Goal: Task Accomplishment & Management: Use online tool/utility

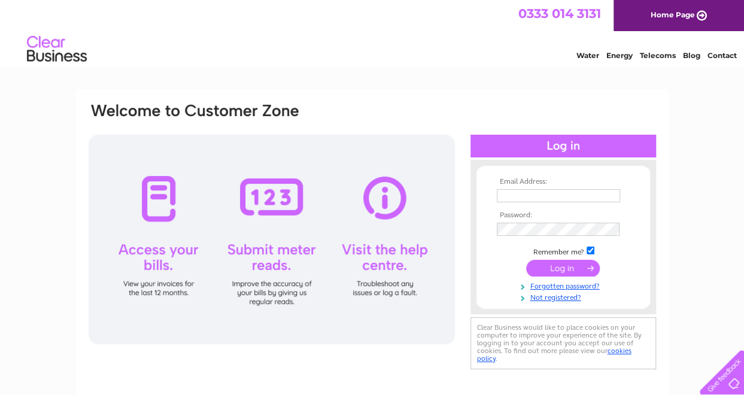
type input "[EMAIL_ADDRESS][DOMAIN_NAME]"
click at [566, 267] on input "submit" at bounding box center [563, 268] width 74 height 17
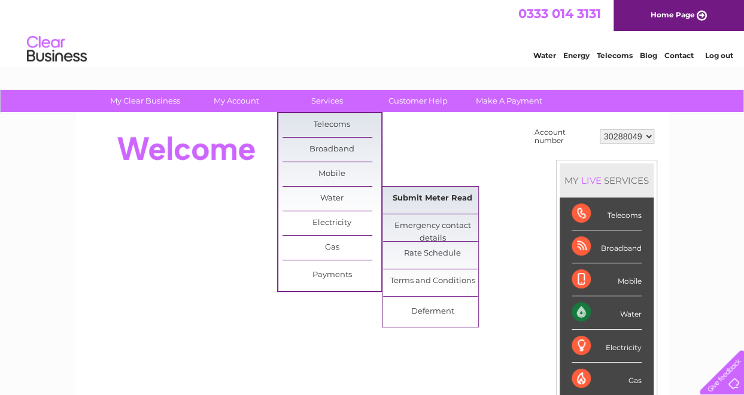
click at [412, 196] on link "Submit Meter Read" at bounding box center [432, 199] width 99 height 24
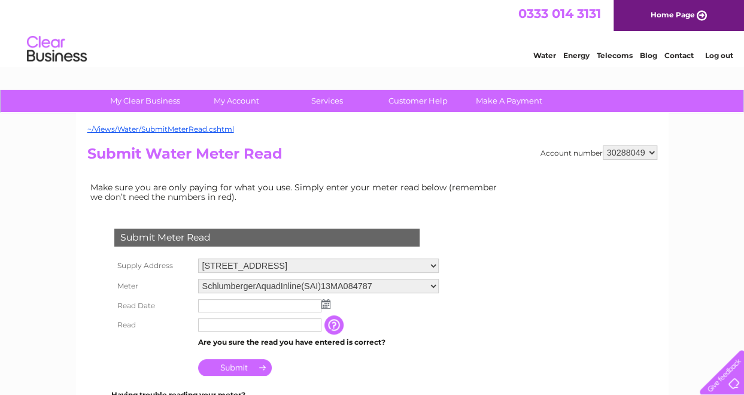
click at [328, 302] on img at bounding box center [325, 304] width 9 height 10
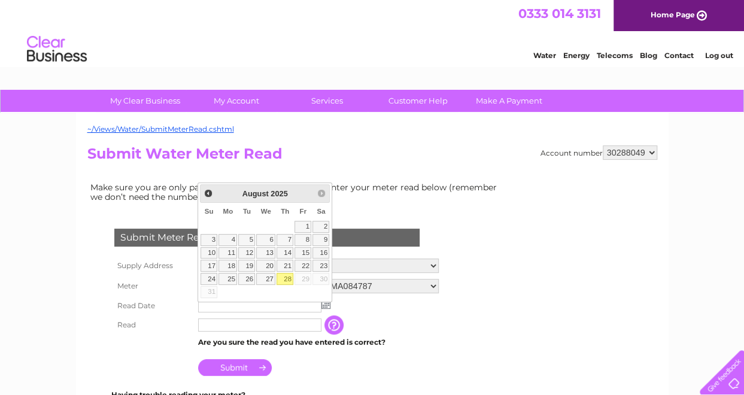
click at [285, 275] on link "28" at bounding box center [285, 279] width 17 height 12
type input "2025/08/28"
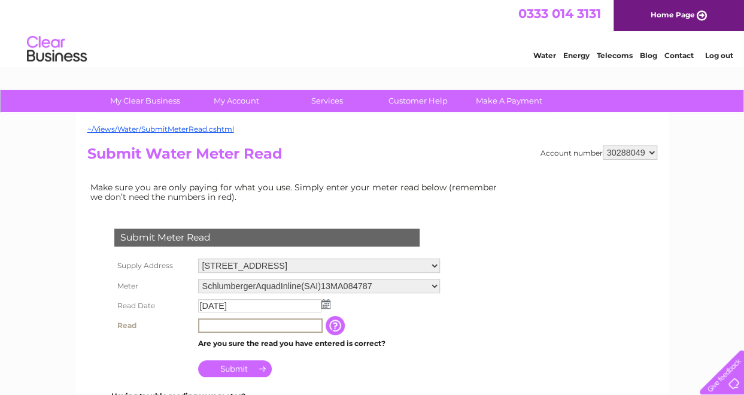
click at [220, 325] on input "text" at bounding box center [260, 325] width 125 height 14
type input "514"
click at [234, 368] on input "Submit" at bounding box center [235, 368] width 74 height 17
